Goal: Task Accomplishment & Management: Manage account settings

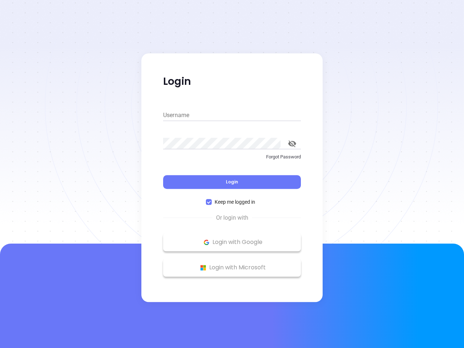
click at [232, 174] on div "Login" at bounding box center [232, 177] width 138 height 22
click at [232, 115] on input "Username" at bounding box center [232, 115] width 138 height 12
click at [292, 143] on icon "toggle password visibility" at bounding box center [292, 143] width 8 height 7
click at [232, 182] on span "Login" at bounding box center [232, 182] width 12 height 6
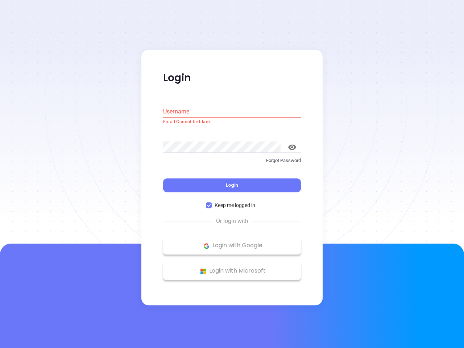
click at [232, 202] on span "Keep me logged in" at bounding box center [234, 205] width 46 height 8
click at [211, 202] on input "Keep me logged in" at bounding box center [209, 205] width 6 height 6
checkbox input "false"
click at [232, 242] on p "Login with Google" at bounding box center [232, 245] width 130 height 11
click at [232, 267] on p "Login with Microsoft" at bounding box center [232, 270] width 130 height 11
